Goal: Task Accomplishment & Management: Complete application form

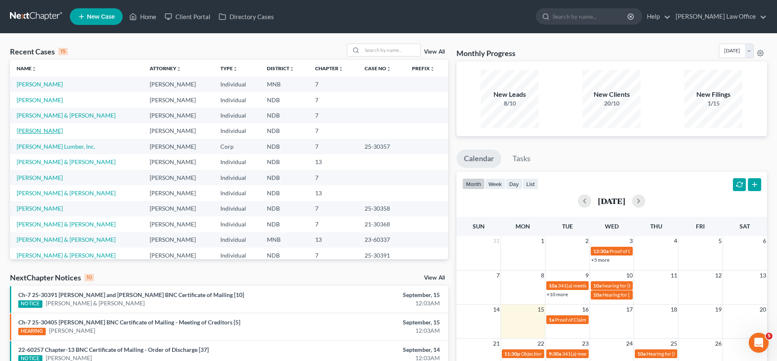
click at [38, 129] on link "[PERSON_NAME]" at bounding box center [40, 130] width 46 height 7
select select "4"
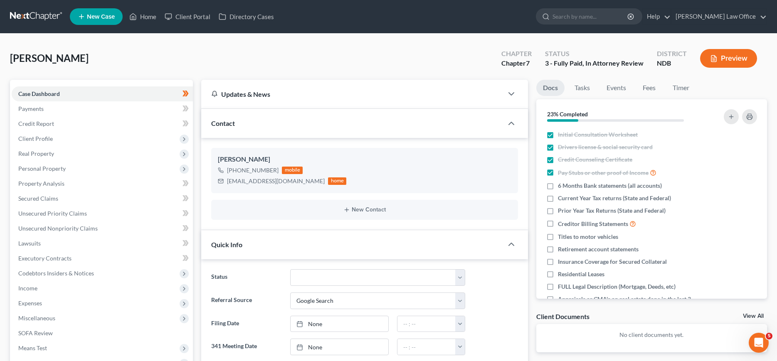
scroll to position [48, 0]
click at [38, 170] on span "Personal Property" at bounding box center [41, 168] width 47 height 7
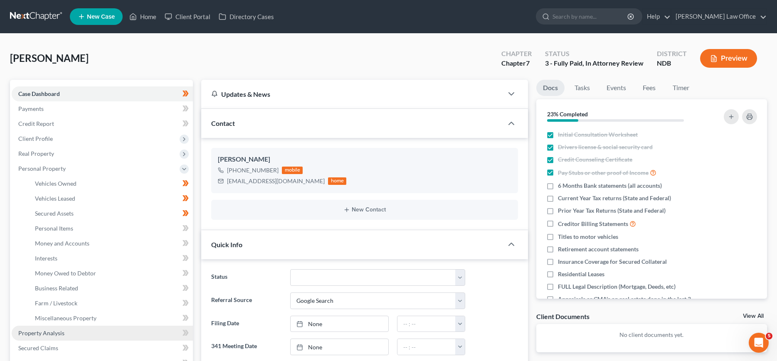
click at [38, 334] on span "Property Analysis" at bounding box center [41, 333] width 46 height 7
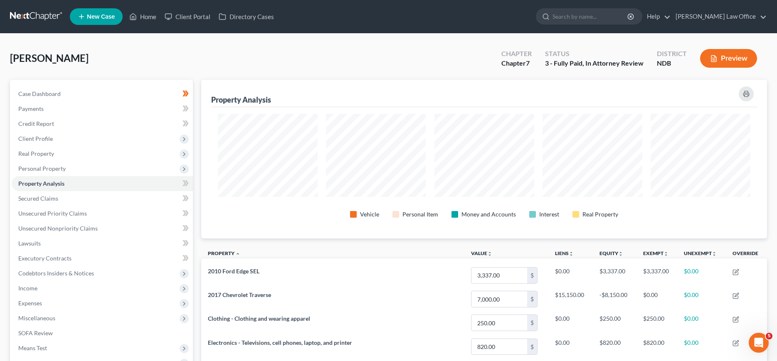
click at [35, 14] on link at bounding box center [36, 16] width 53 height 15
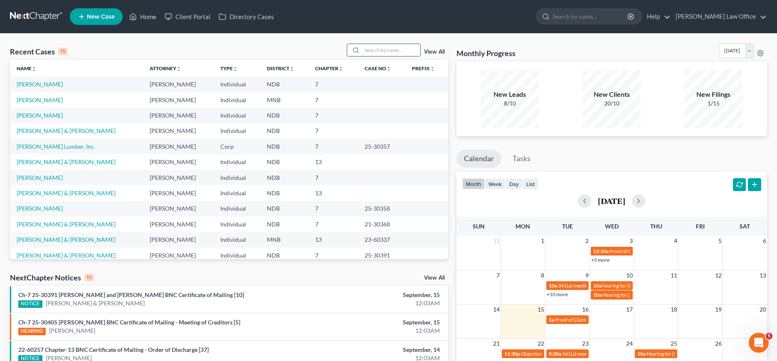
drag, startPoint x: 366, startPoint y: 48, endPoint x: 360, endPoint y: 50, distance: 5.5
click at [362, 50] on input "search" at bounding box center [391, 50] width 58 height 12
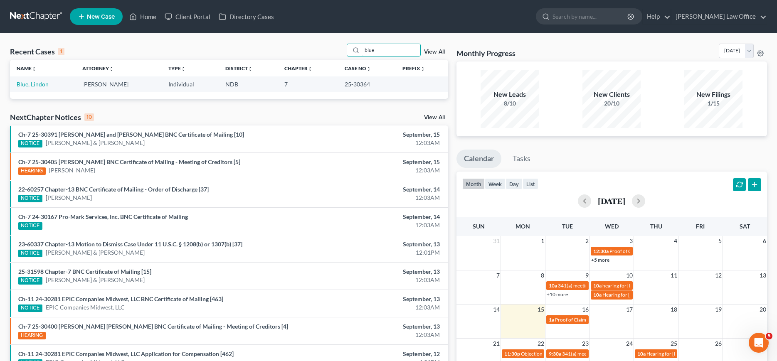
type input "blue"
click at [35, 85] on link "Blue, Lindon" at bounding box center [33, 84] width 32 height 7
select select "0"
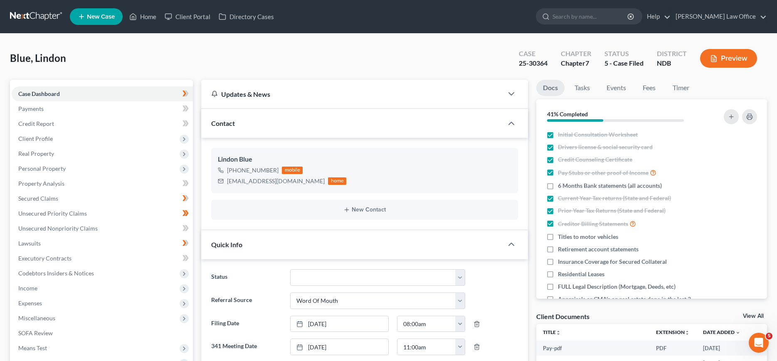
scroll to position [332, 0]
click at [37, 139] on span "Client Profile" at bounding box center [35, 138] width 35 height 7
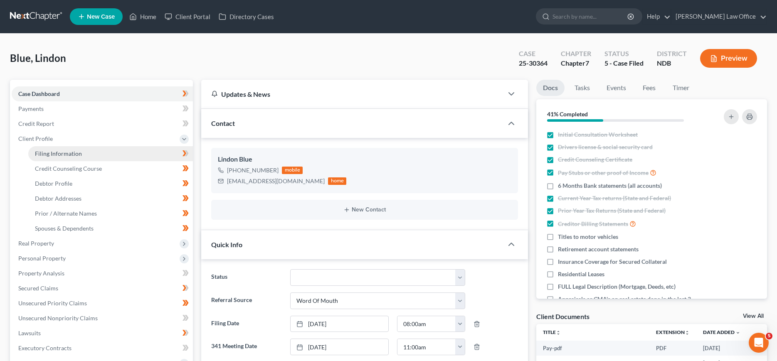
click at [41, 152] on span "Filing Information" at bounding box center [58, 153] width 47 height 7
select select "1"
select select "0"
select select "29"
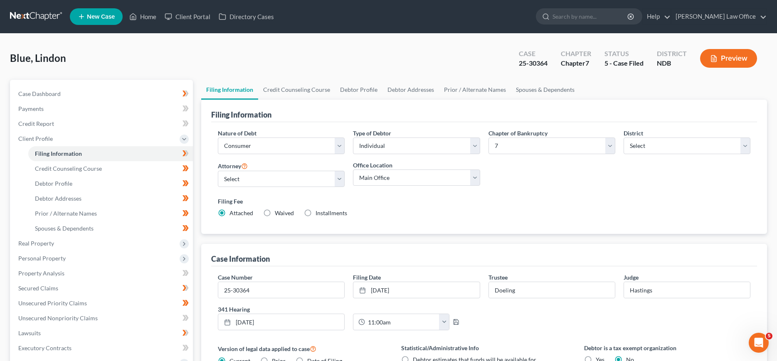
click at [21, 15] on link at bounding box center [36, 16] width 53 height 15
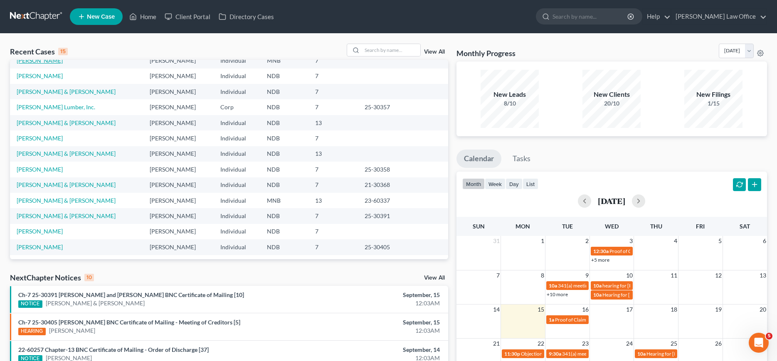
scroll to position [57, 0]
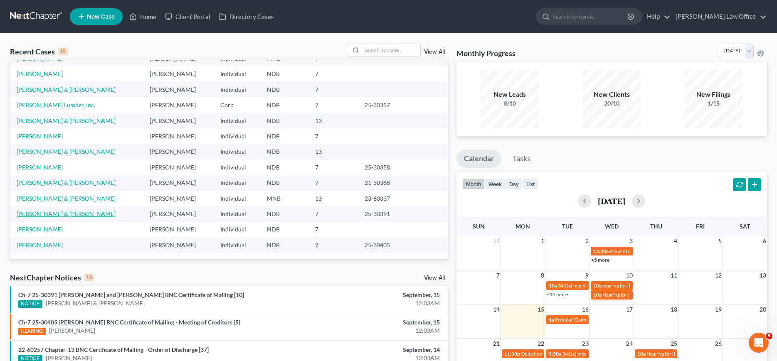
click at [35, 213] on link "[PERSON_NAME] & [PERSON_NAME]" at bounding box center [66, 213] width 99 height 7
select select "0"
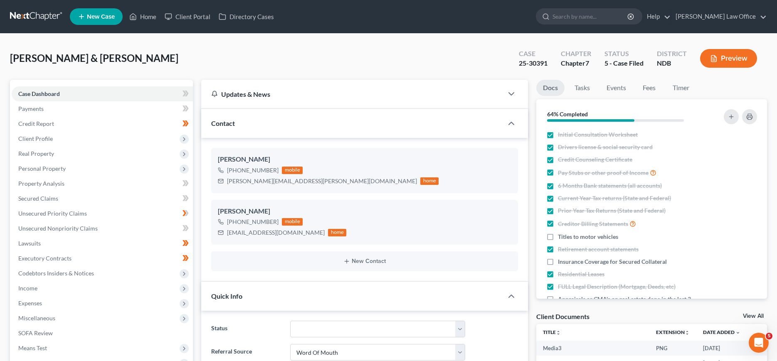
scroll to position [483, 0]
click at [34, 136] on span "Client Profile" at bounding box center [35, 138] width 35 height 7
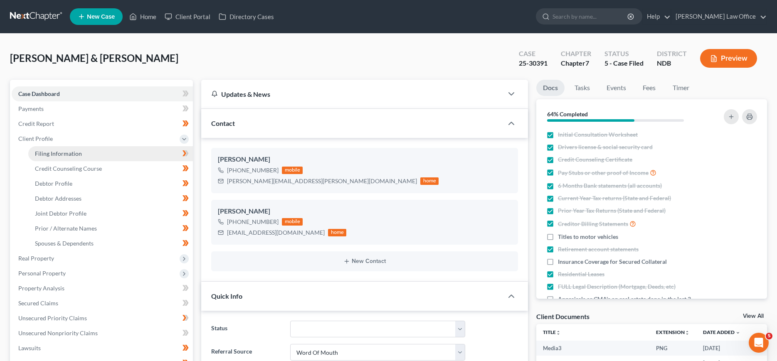
click at [43, 155] on span "Filing Information" at bounding box center [58, 153] width 47 height 7
select select "1"
select select "0"
select select "29"
